Goal: Navigation & Orientation: Find specific page/section

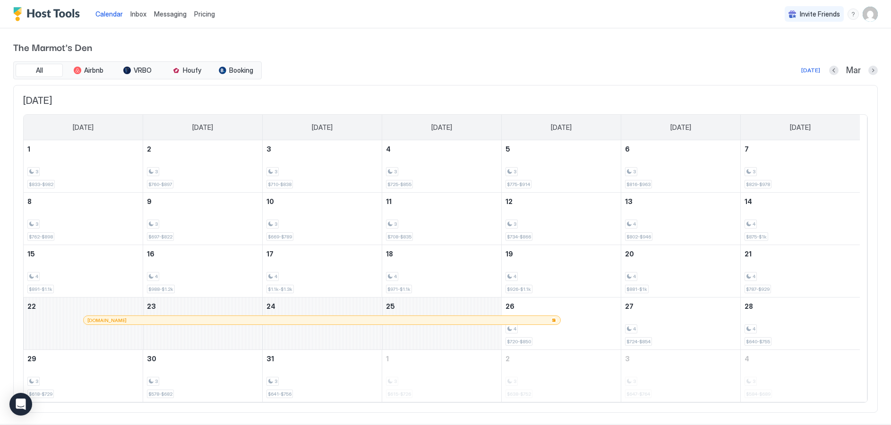
click at [137, 15] on span "Inbox" at bounding box center [138, 14] width 16 height 8
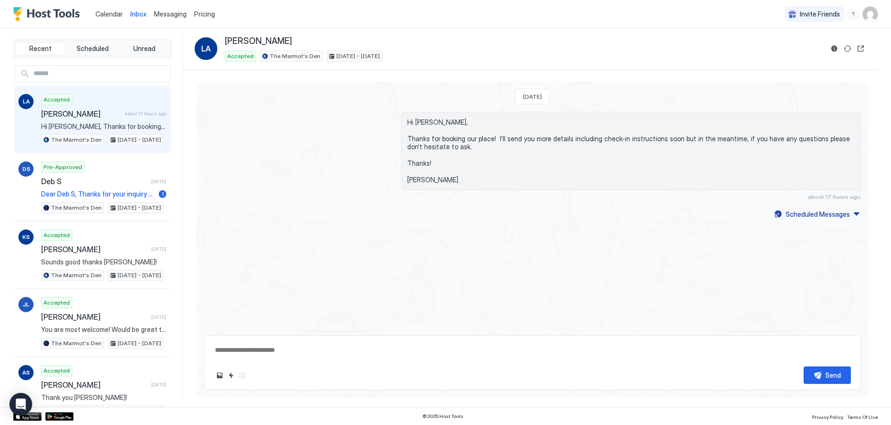
click at [108, 17] on span "Calendar" at bounding box center [108, 14] width 27 height 8
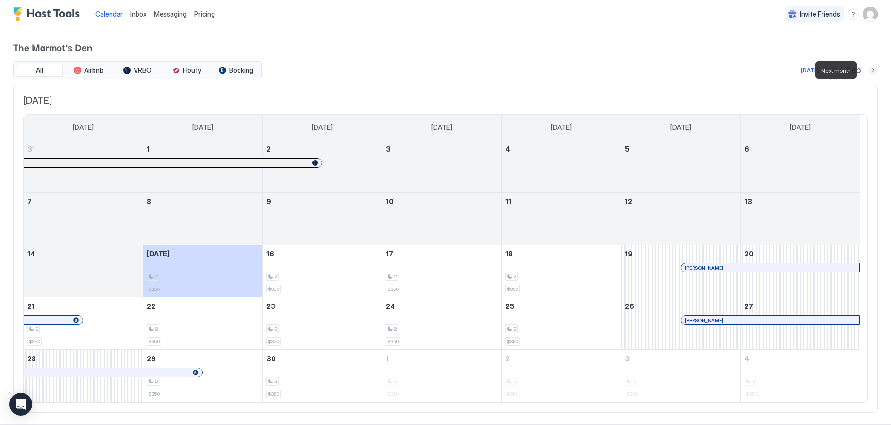
click at [868, 70] on button "Next month" at bounding box center [872, 70] width 9 height 9
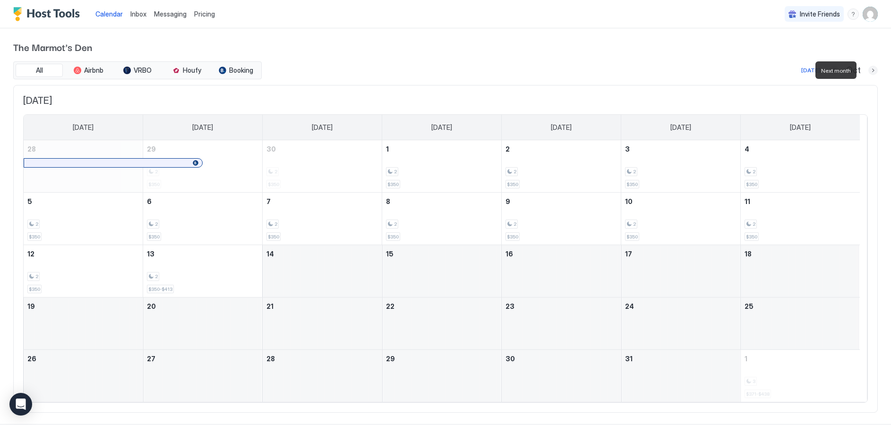
click at [868, 70] on button "Next month" at bounding box center [872, 70] width 9 height 9
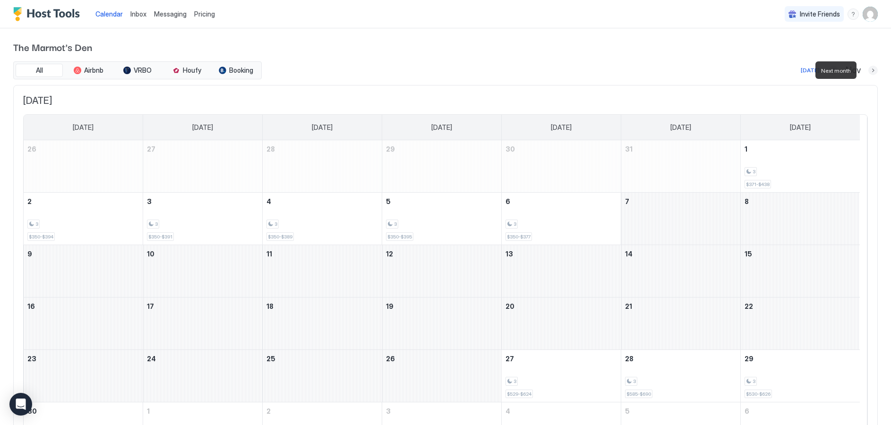
click at [868, 70] on button "Next month" at bounding box center [872, 70] width 9 height 9
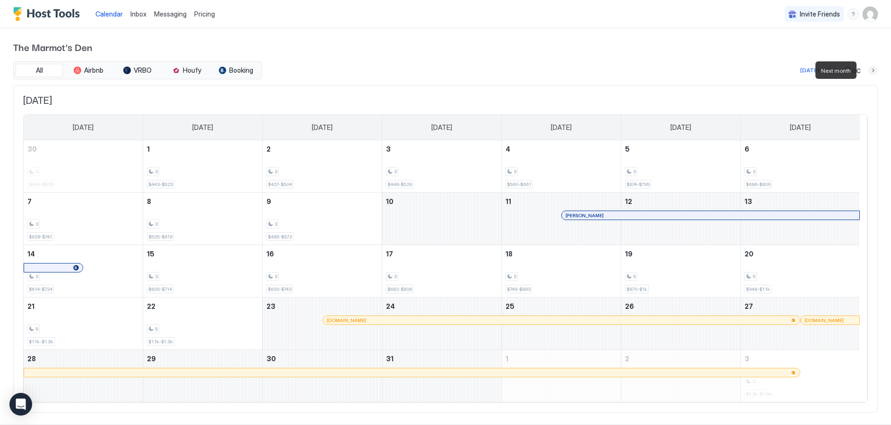
click at [868, 70] on button "Next month" at bounding box center [872, 70] width 9 height 9
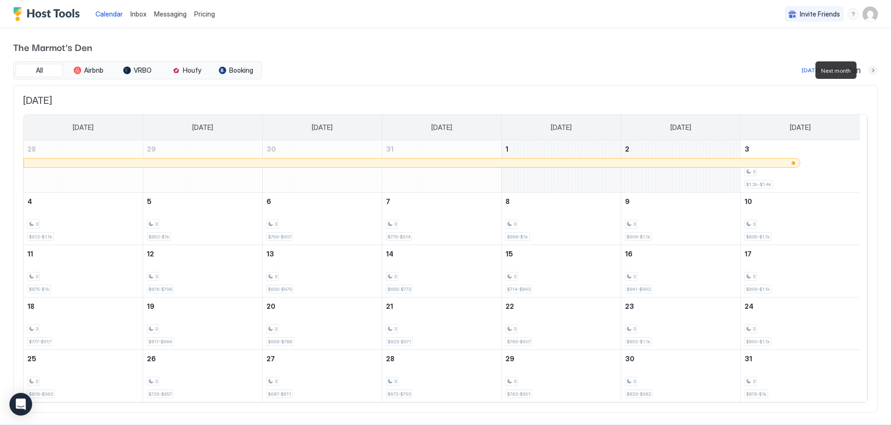
click at [868, 70] on button "Next month" at bounding box center [872, 70] width 9 height 9
